Goal: Information Seeking & Learning: Learn about a topic

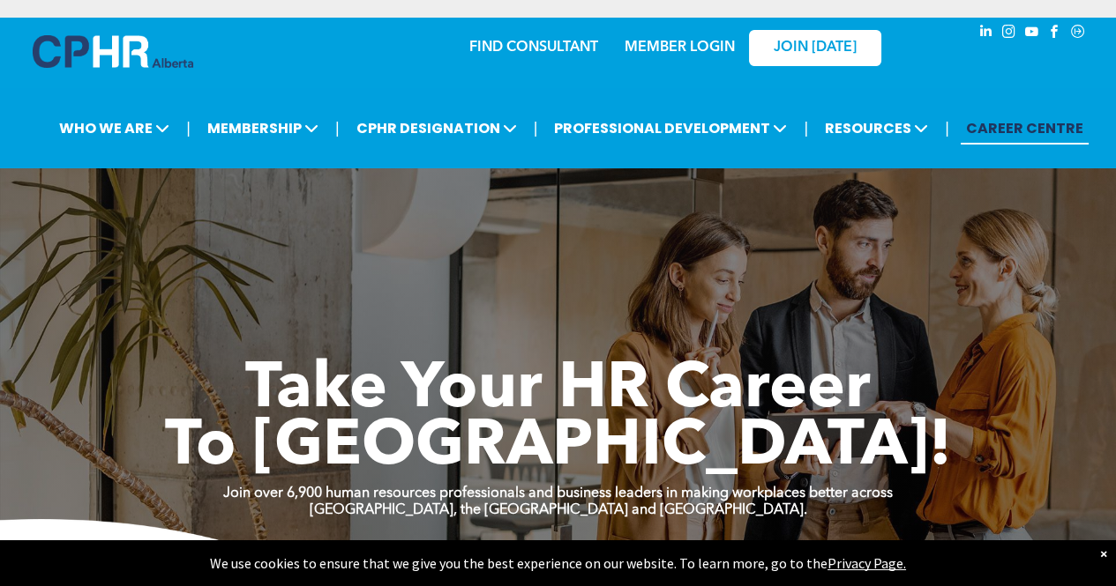
click at [1101, 561] on div "×" at bounding box center [1103, 554] width 7 height 18
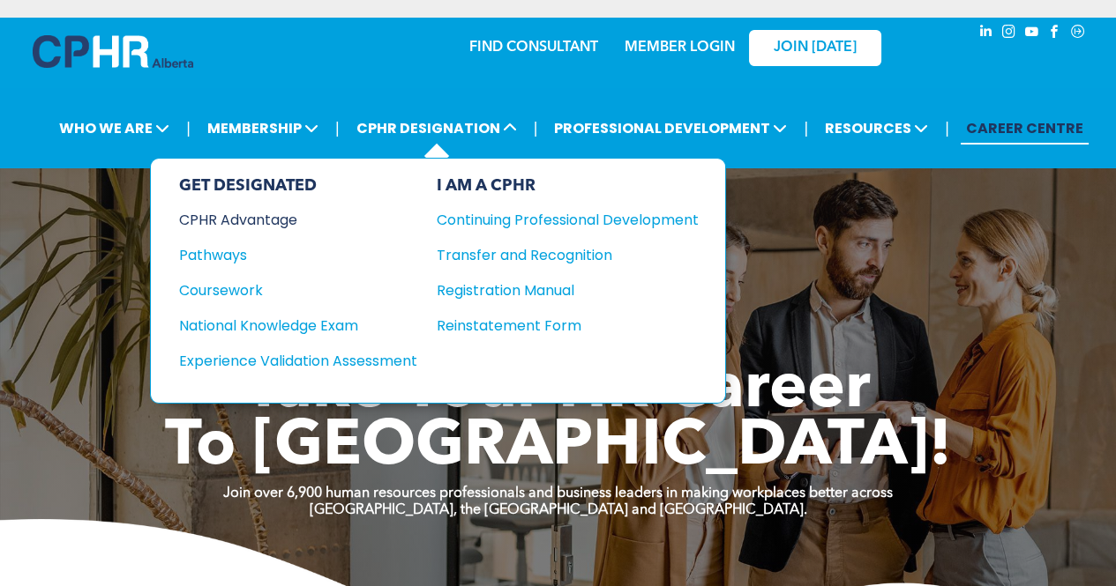
click at [286, 214] on div "CPHR Advantage" at bounding box center [286, 220] width 214 height 22
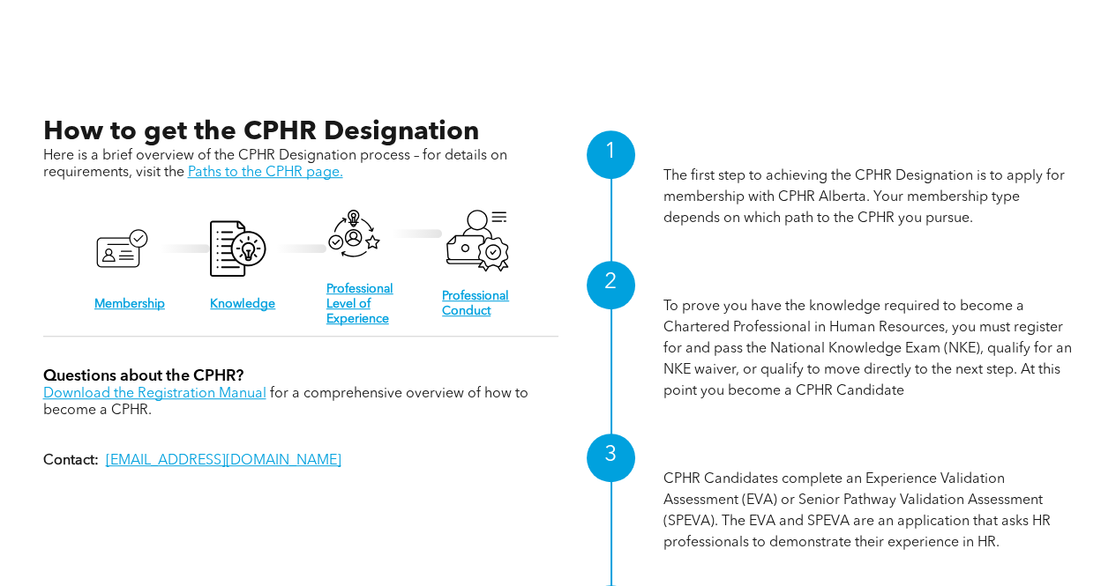
scroll to position [1616, 0]
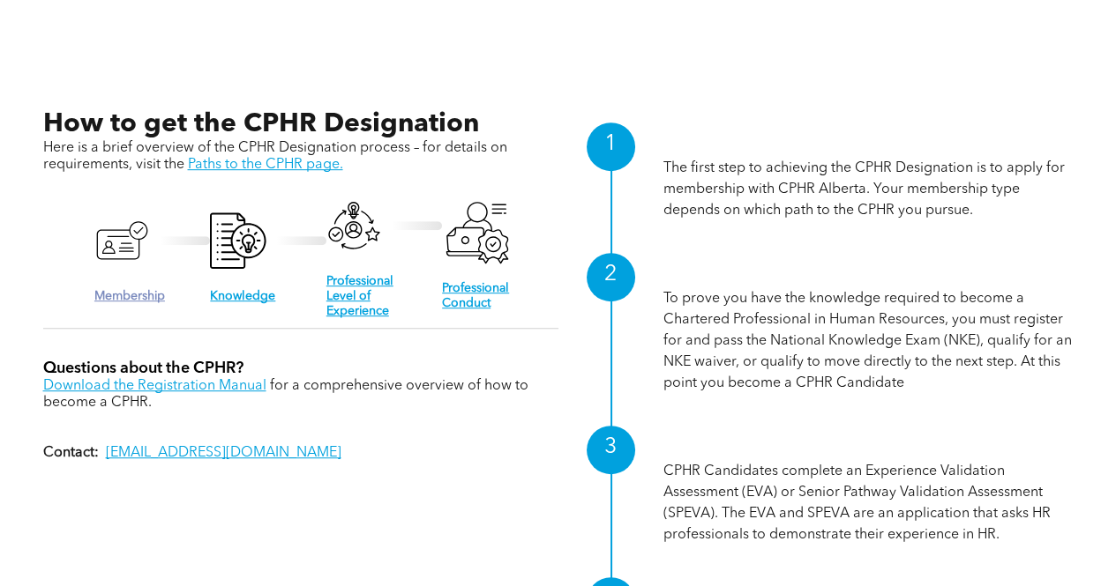
click at [108, 290] on link "Membership" at bounding box center [129, 296] width 71 height 12
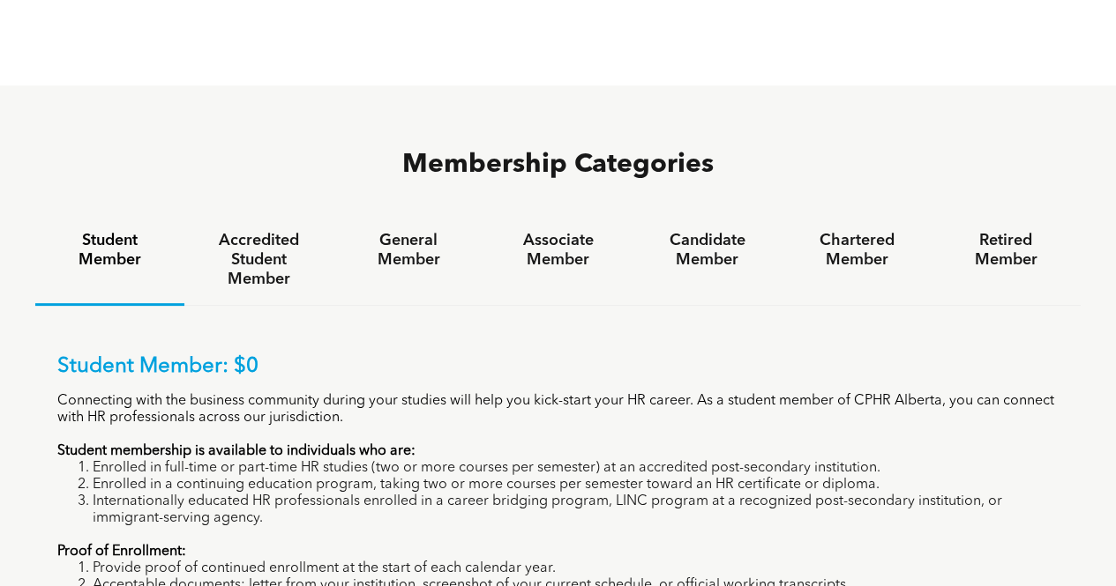
scroll to position [1028, 0]
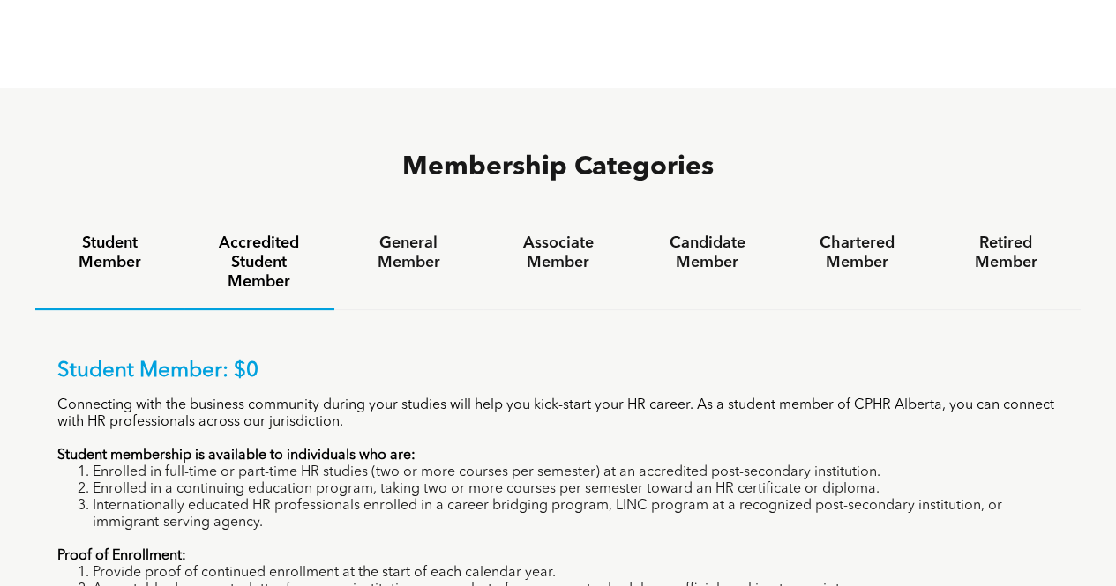
click at [278, 223] on div "Accredited Student Member" at bounding box center [258, 264] width 149 height 93
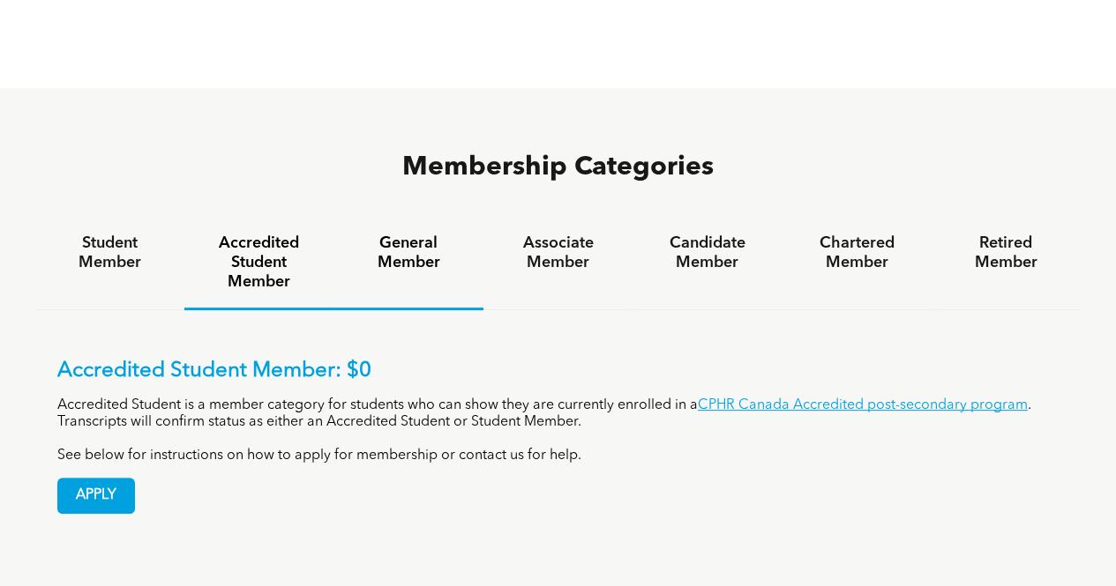
click at [401, 234] on h4 "General Member" at bounding box center [408, 253] width 117 height 39
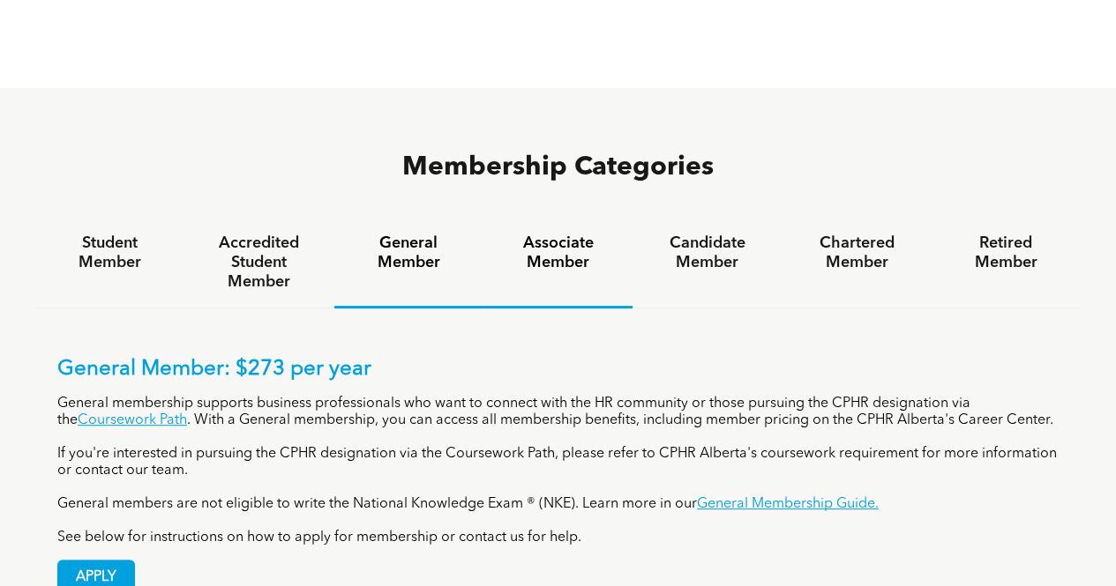
click at [541, 218] on div "Associate Member" at bounding box center [557, 263] width 149 height 91
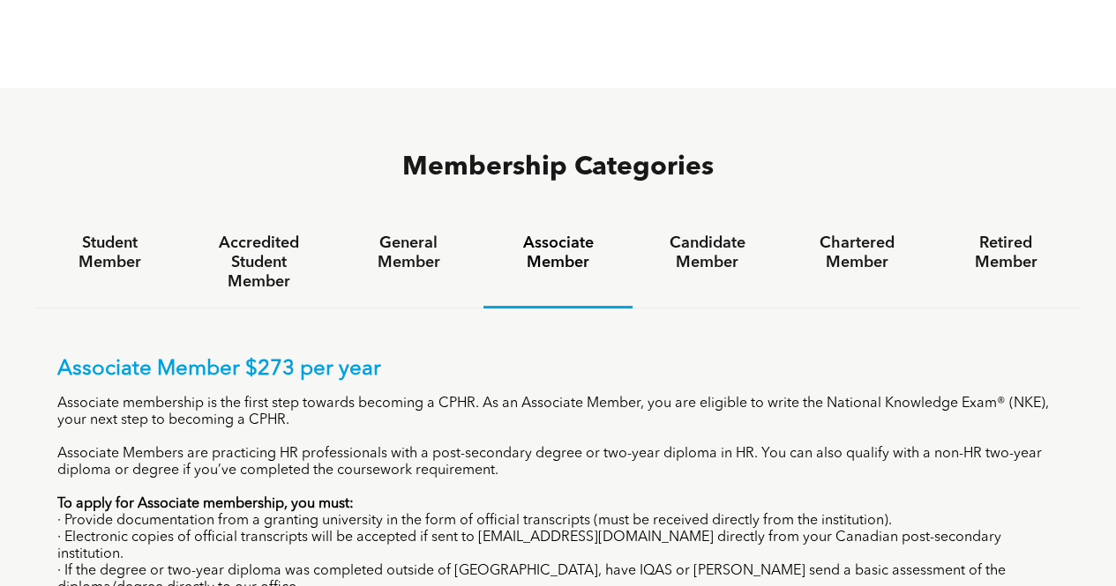
click at [577, 218] on div "Associate Member" at bounding box center [557, 263] width 149 height 91
click at [556, 234] on h4 "Associate Member" at bounding box center [557, 253] width 117 height 39
click at [698, 234] on h4 "Candidate Member" at bounding box center [706, 253] width 117 height 39
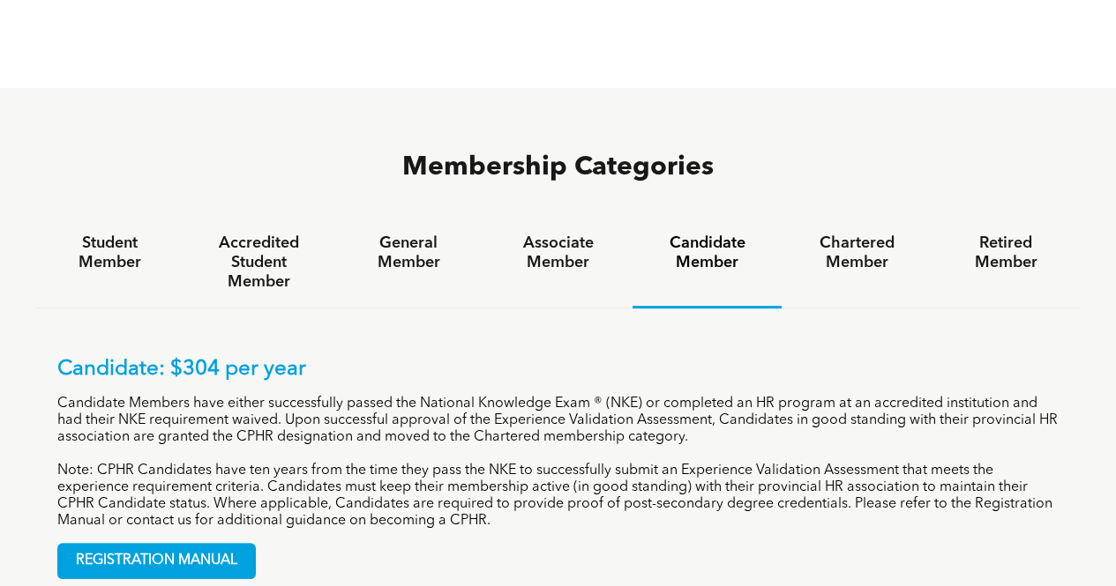
click at [691, 234] on h4 "Candidate Member" at bounding box center [706, 253] width 117 height 39
click at [576, 234] on h4 "Associate Member" at bounding box center [557, 253] width 117 height 39
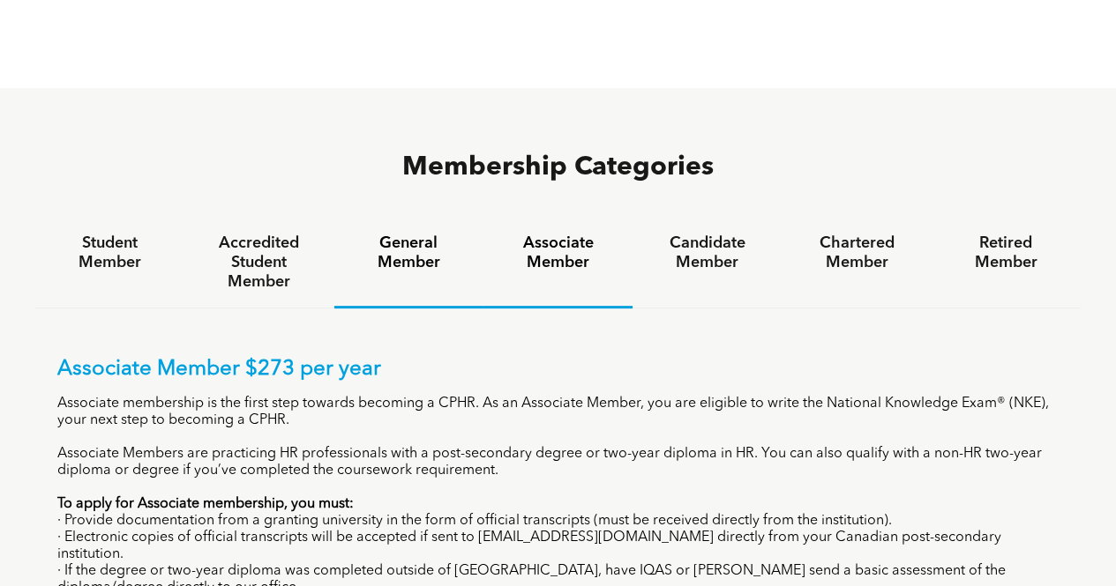
click at [408, 234] on h4 "General Member" at bounding box center [408, 253] width 117 height 39
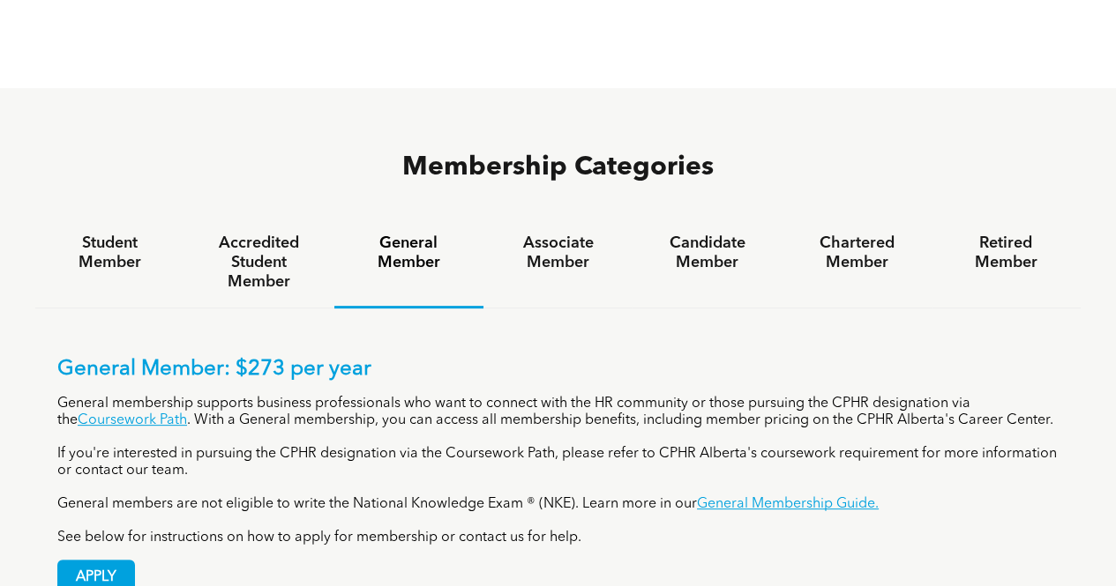
click at [671, 496] on p "General members are not eligible to write the National Knowledge Exam ® (NKE). …" at bounding box center [557, 504] width 1001 height 17
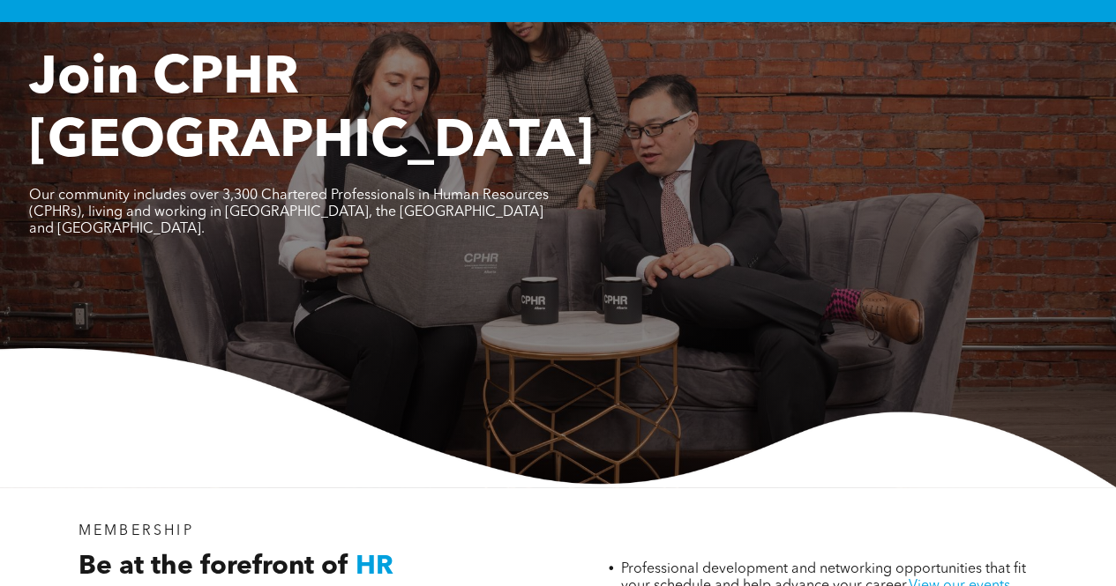
scroll to position [0, 0]
